Goal: Task Accomplishment & Management: Use online tool/utility

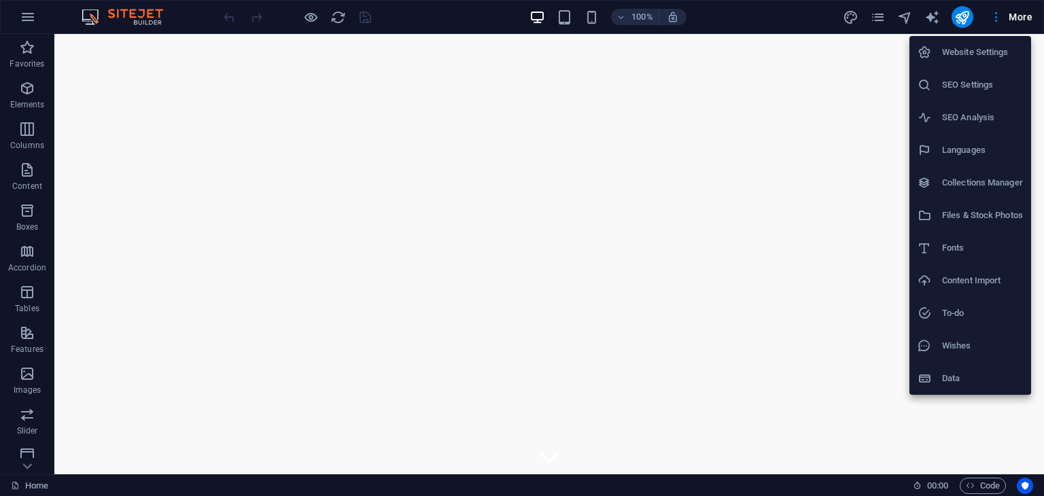
click at [0, 0] on div at bounding box center [0, 0] width 0 height 0
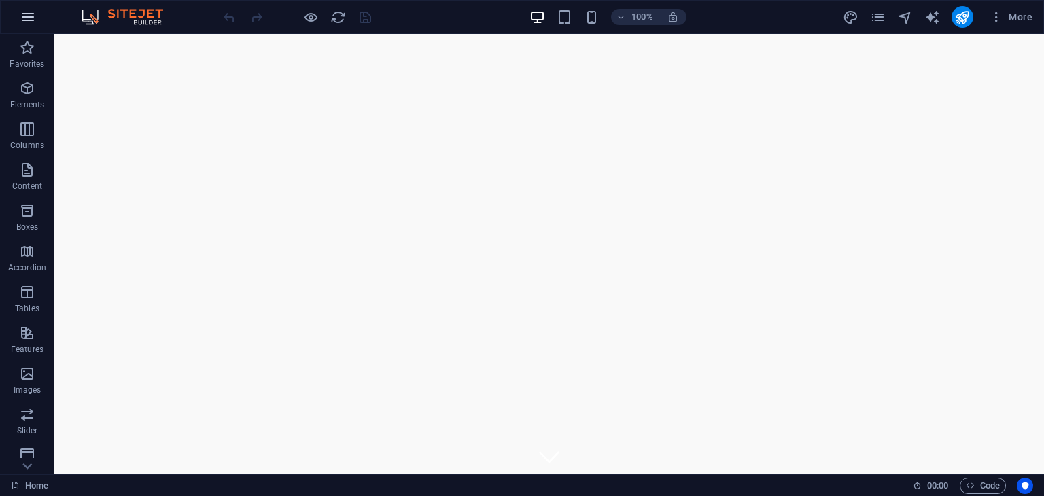
click at [0, 0] on icon "button" at bounding box center [0, 0] width 0 height 0
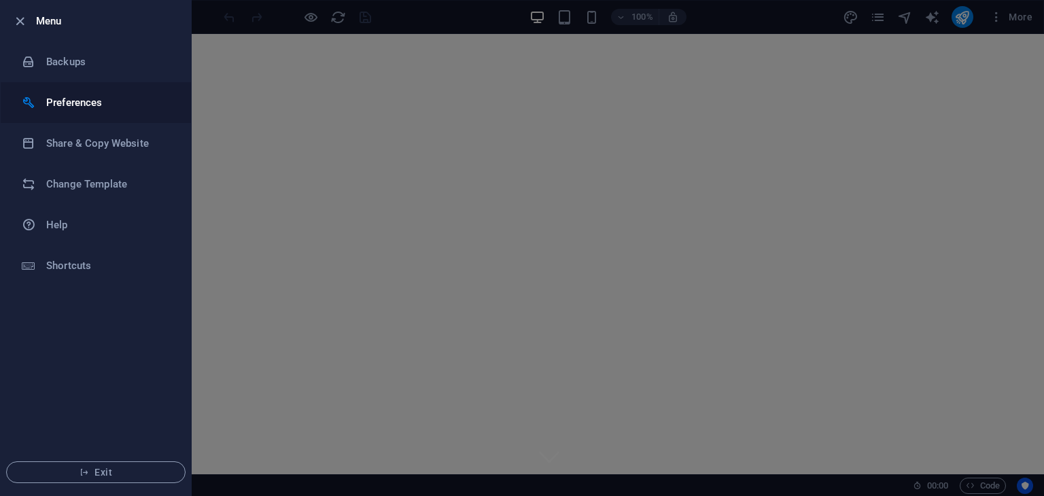
click at [70, 104] on h6 "Preferences" at bounding box center [109, 103] width 126 height 16
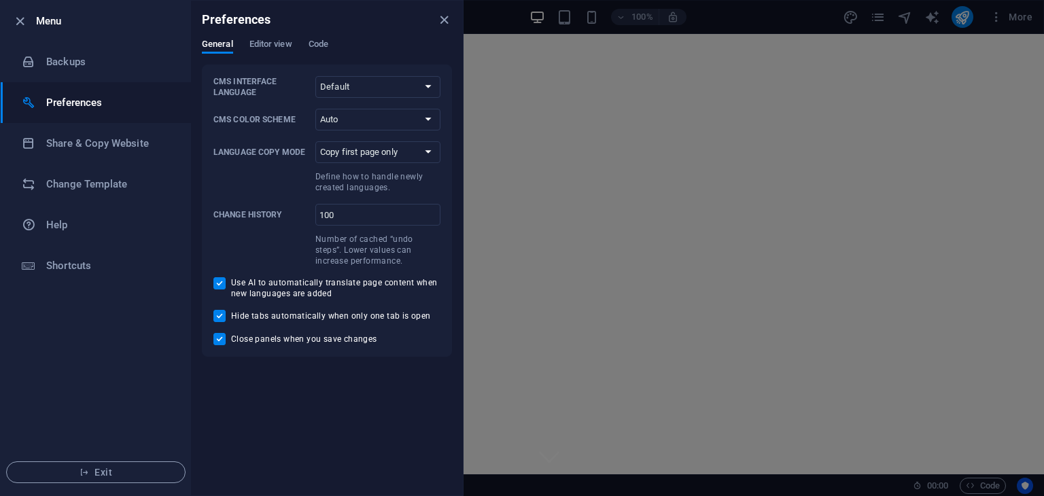
click at [1020, 140] on div at bounding box center [522, 248] width 1044 height 496
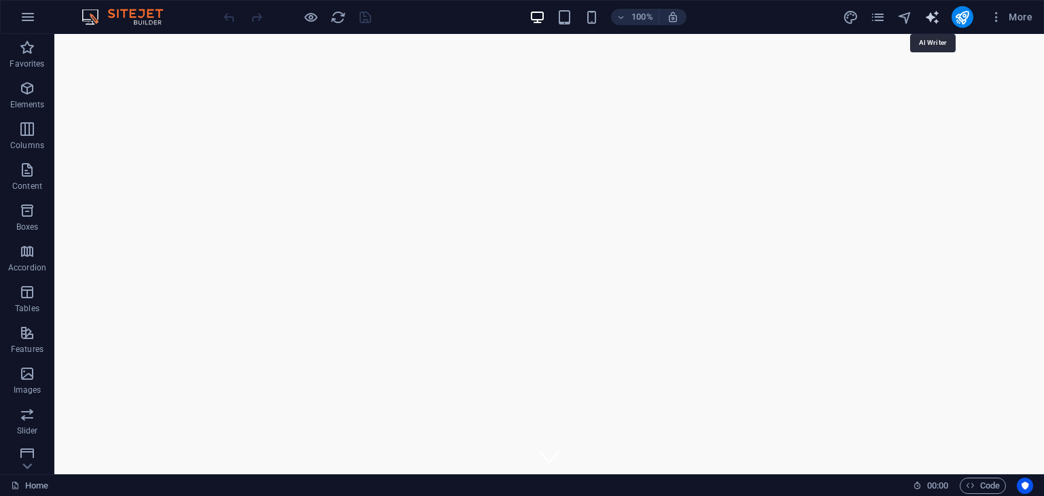
select select "English"
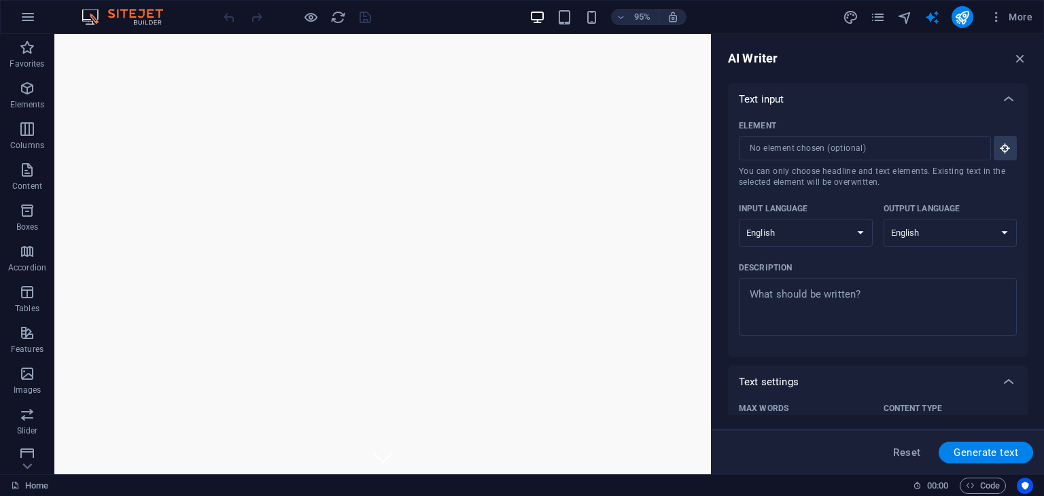
drag, startPoint x: 1023, startPoint y: 224, endPoint x: 1044, endPoint y: 326, distance: 104.7
click at [1044, 326] on div "AI Writer Text input Element ​ You can only choose headline and text elements. …" at bounding box center [878, 254] width 332 height 441
click at [1023, 58] on icon "button" at bounding box center [1020, 58] width 15 height 15
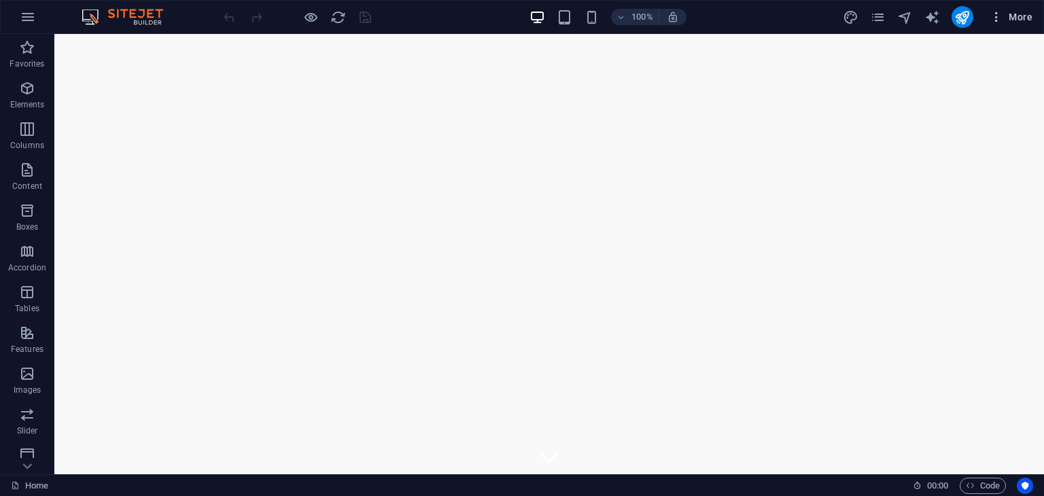
click at [0, 0] on icon "button" at bounding box center [0, 0] width 0 height 0
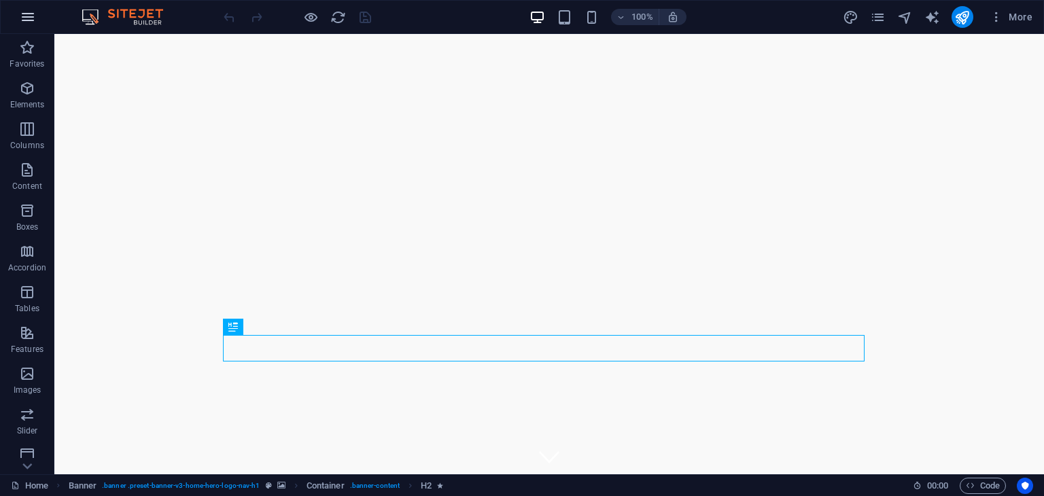
click at [0, 0] on icon "button" at bounding box center [0, 0] width 0 height 0
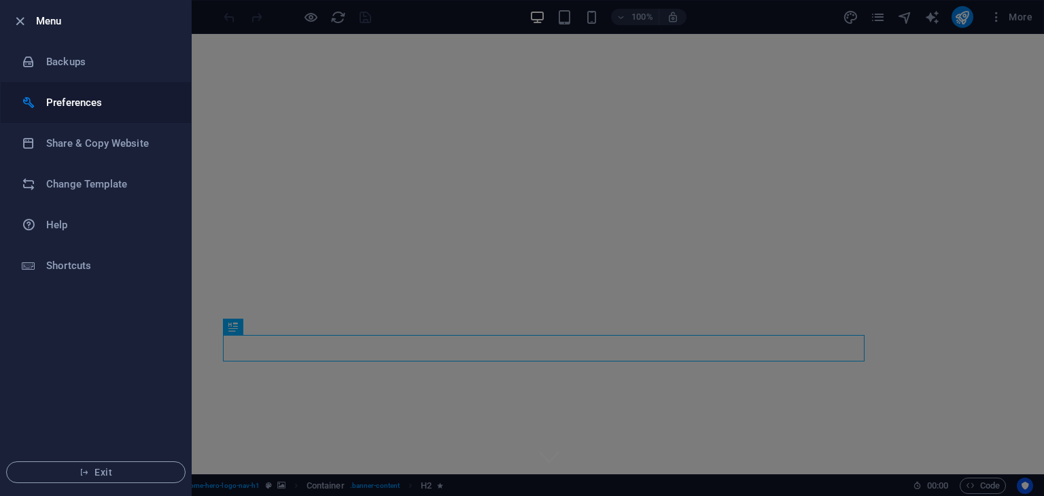
click at [57, 107] on h6 "Preferences" at bounding box center [109, 103] width 126 height 16
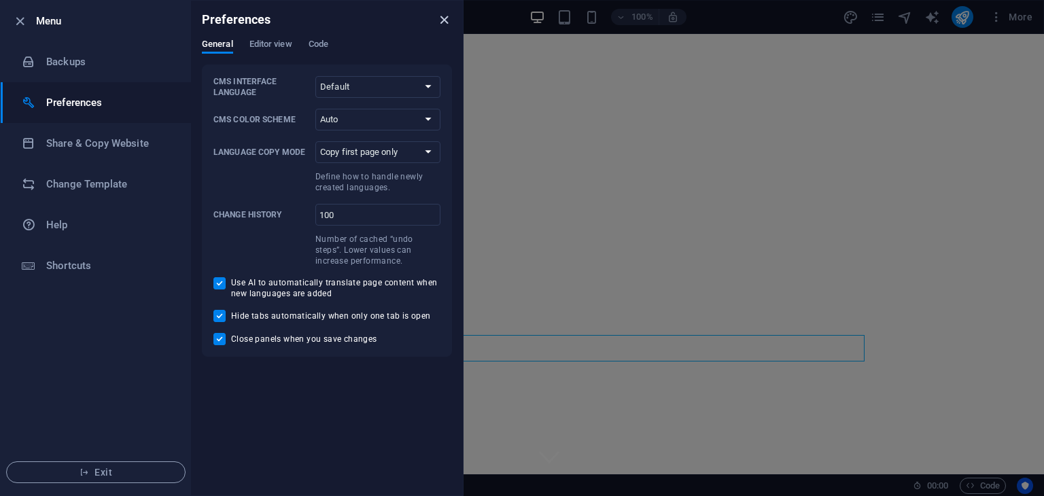
click at [446, 15] on icon "close" at bounding box center [444, 20] width 16 height 16
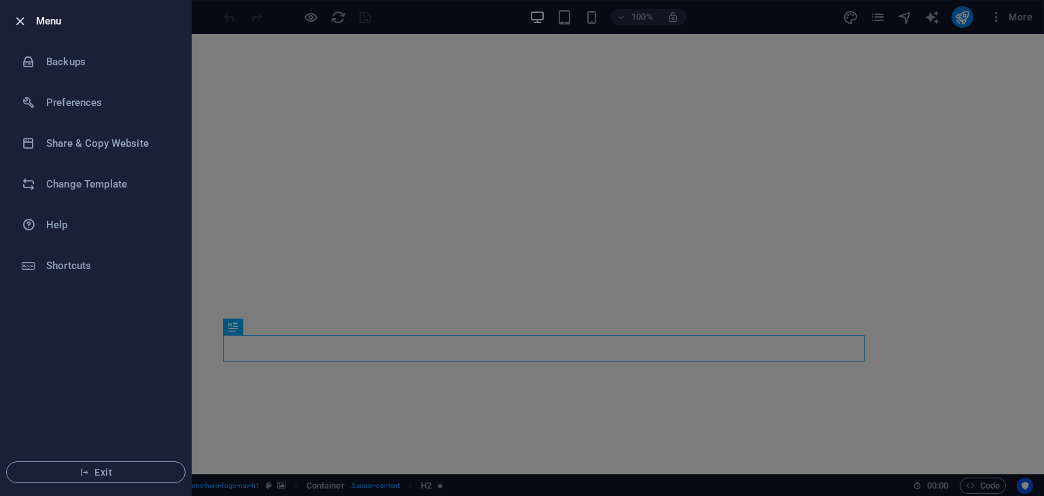
click at [14, 17] on icon "button" at bounding box center [20, 22] width 16 height 16
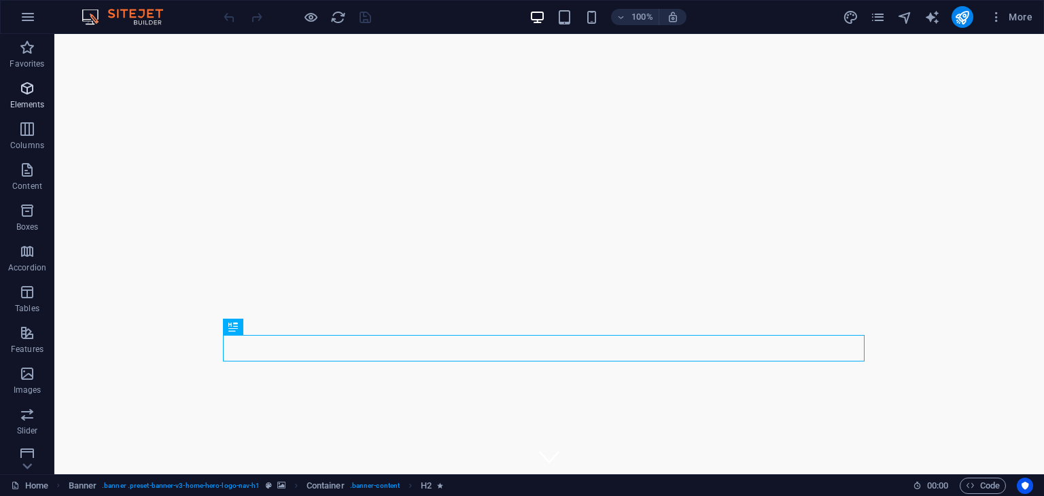
click at [39, 91] on span "Elements" at bounding box center [27, 96] width 54 height 33
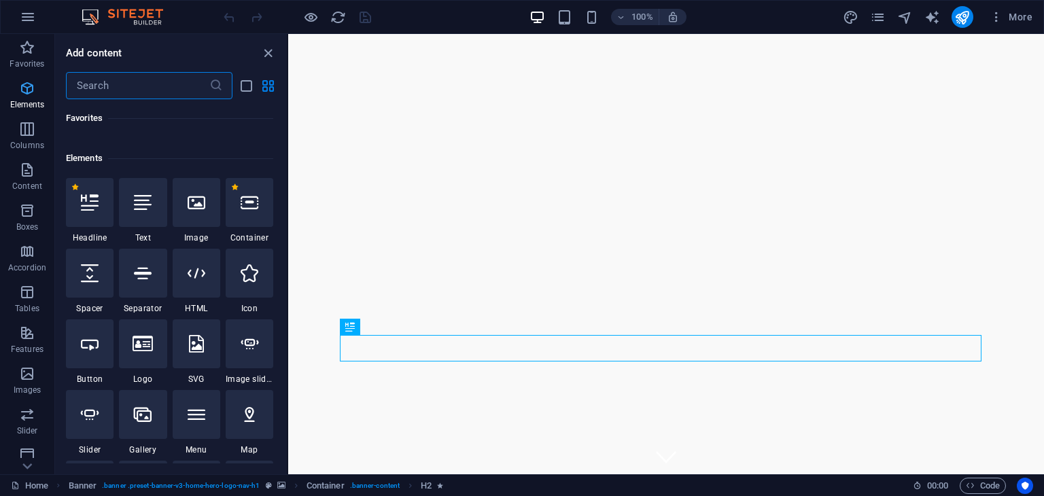
scroll to position [144, 0]
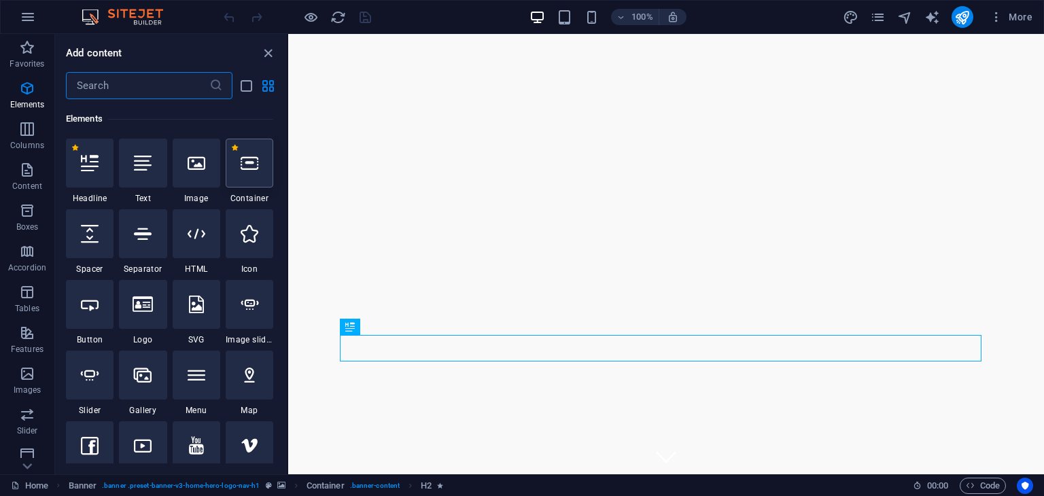
click at [251, 167] on icon at bounding box center [250, 163] width 18 height 18
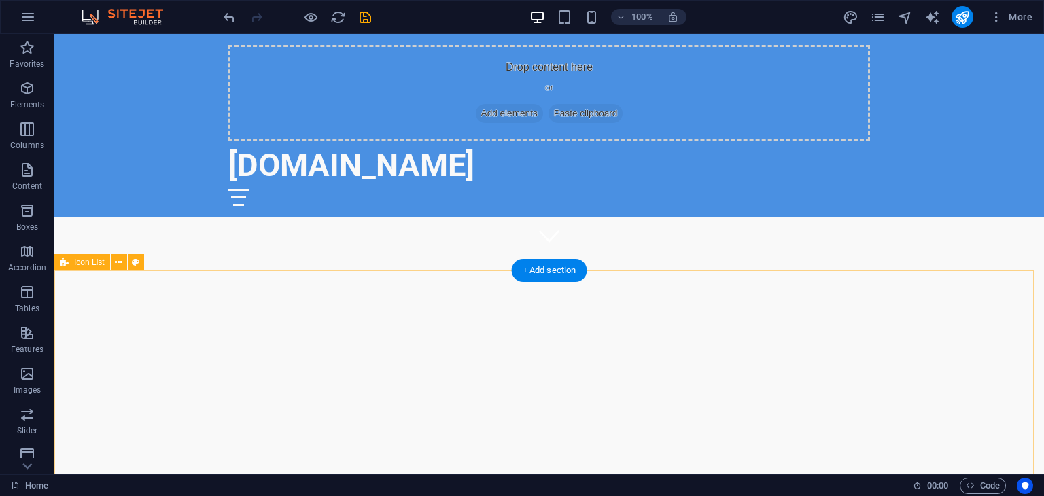
scroll to position [204, 0]
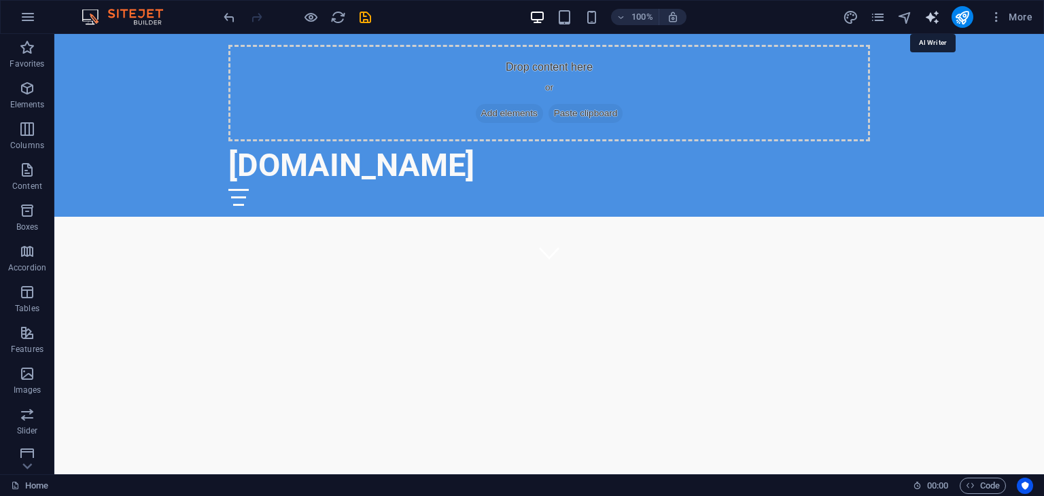
select select "English"
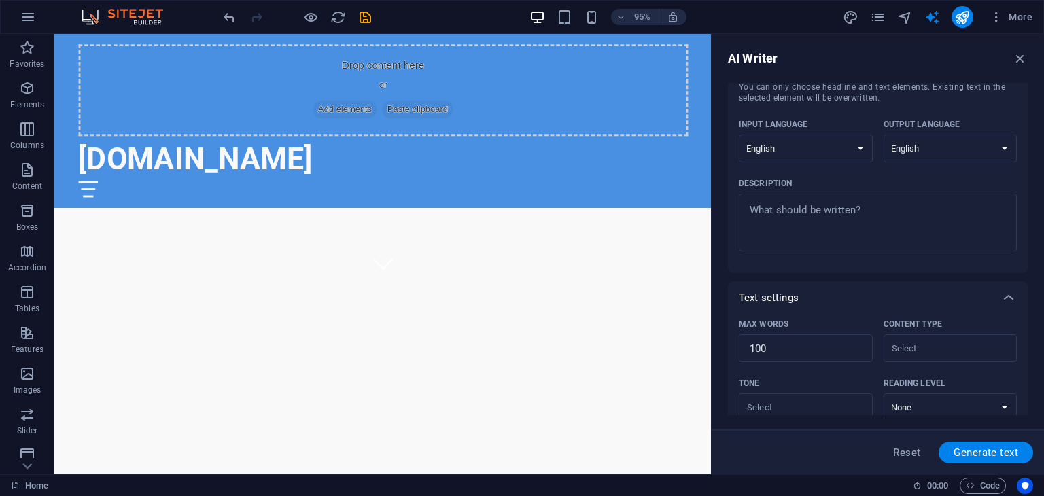
scroll to position [0, 0]
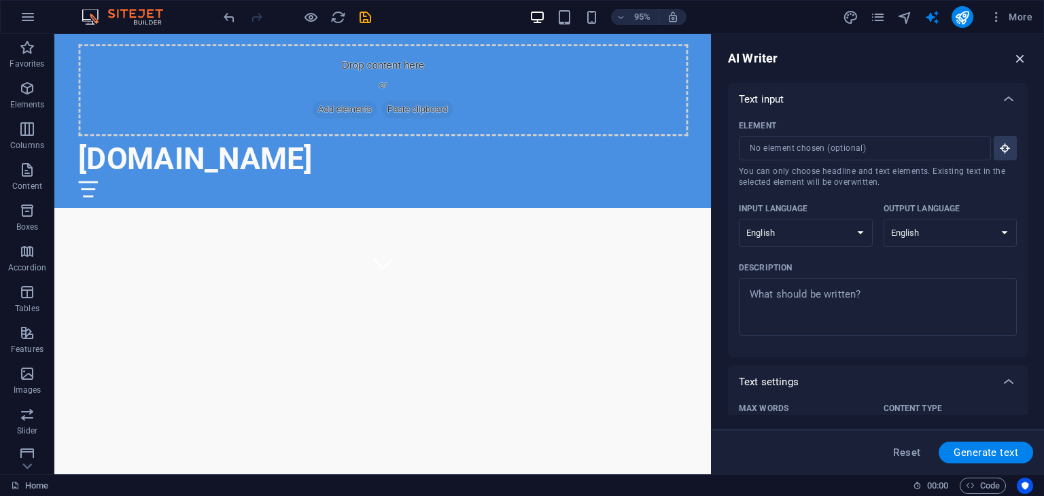
click at [1017, 55] on icon "button" at bounding box center [1020, 58] width 15 height 15
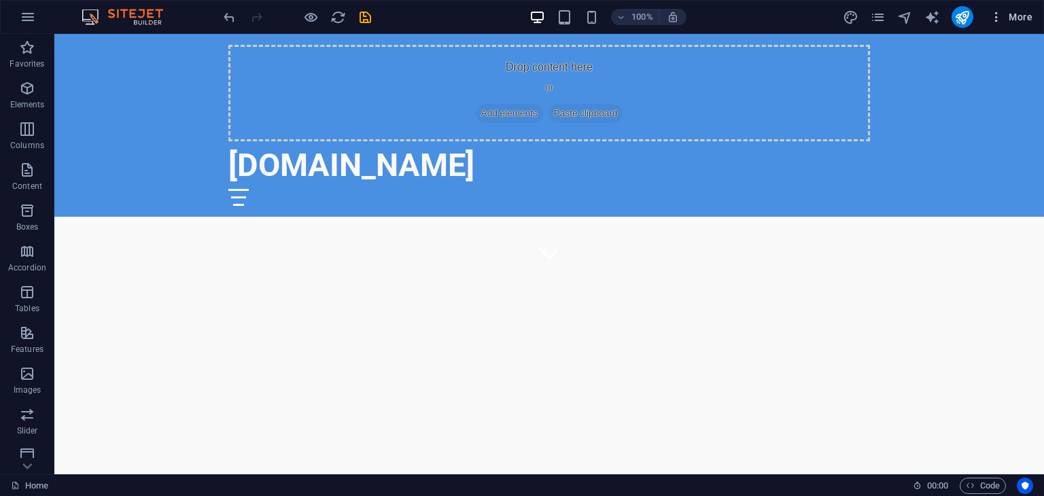
click at [0, 0] on icon "button" at bounding box center [0, 0] width 0 height 0
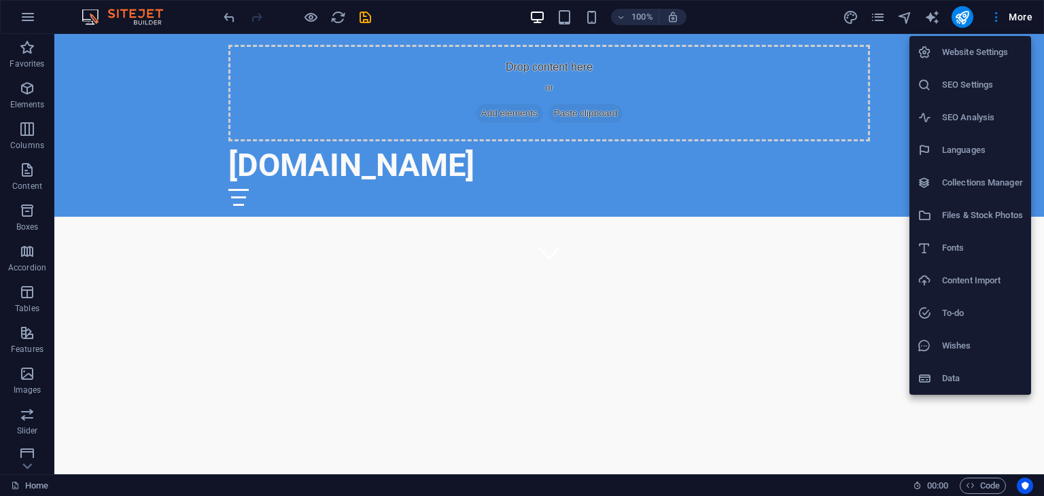
click at [992, 457] on div at bounding box center [522, 248] width 1044 height 496
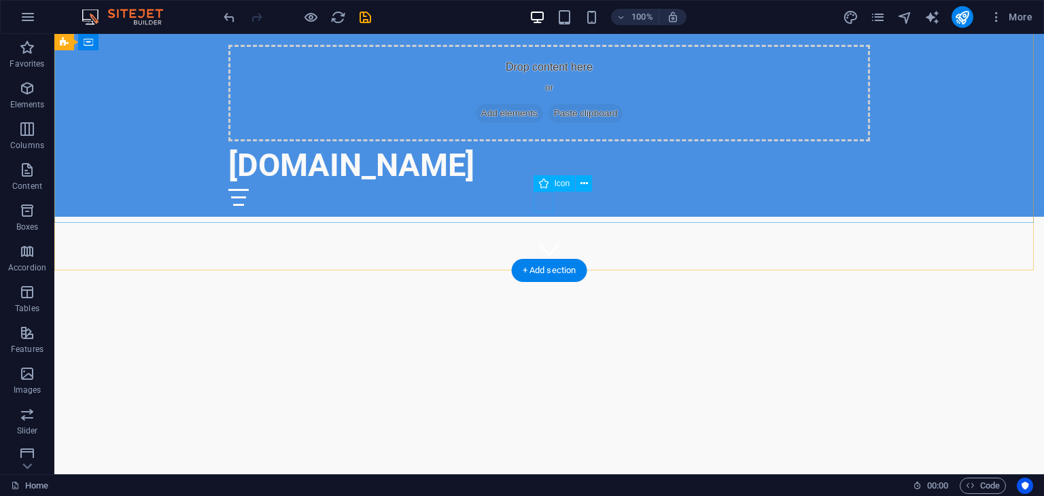
click at [541, 239] on figure at bounding box center [549, 249] width 20 height 20
